Goal: Find specific page/section: Find specific page/section

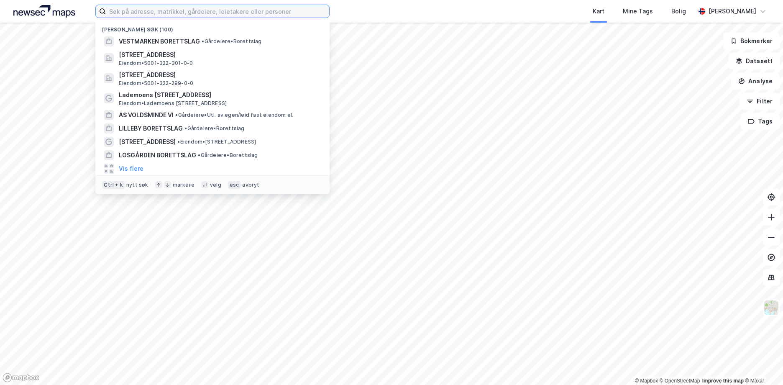
click at [124, 7] on input at bounding box center [217, 11] width 223 height 13
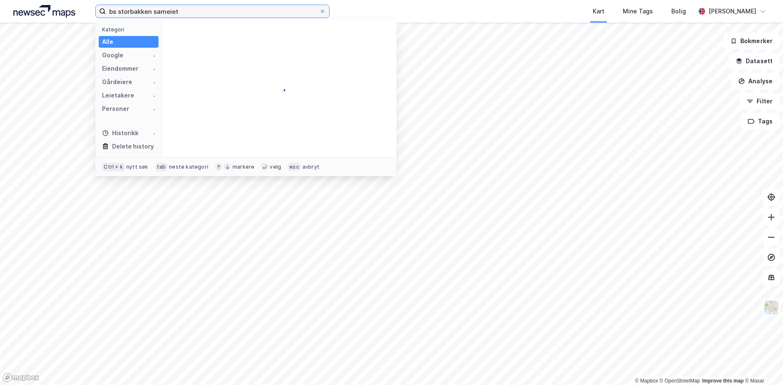
type input "bs storbakken sameiet"
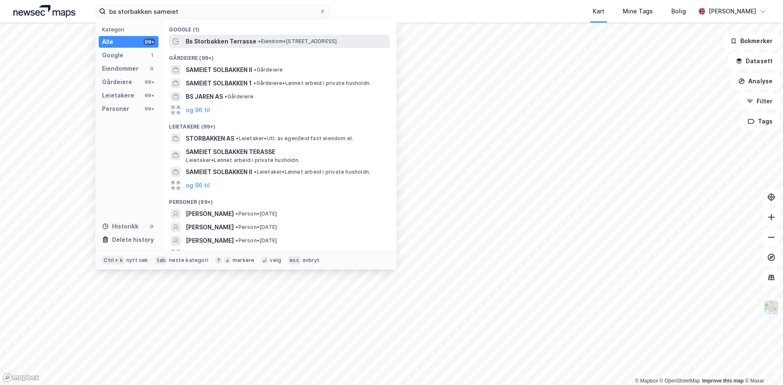
click at [291, 39] on span "• Eiendom • [STREET_ADDRESS]" at bounding box center [297, 41] width 79 height 7
